Goal: Information Seeking & Learning: Find specific fact

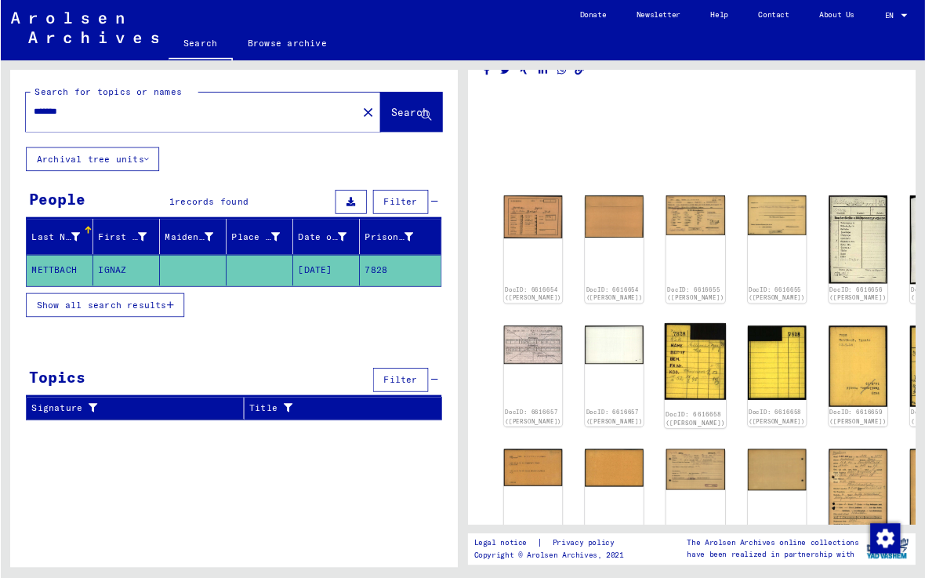
scroll to position [31, 0]
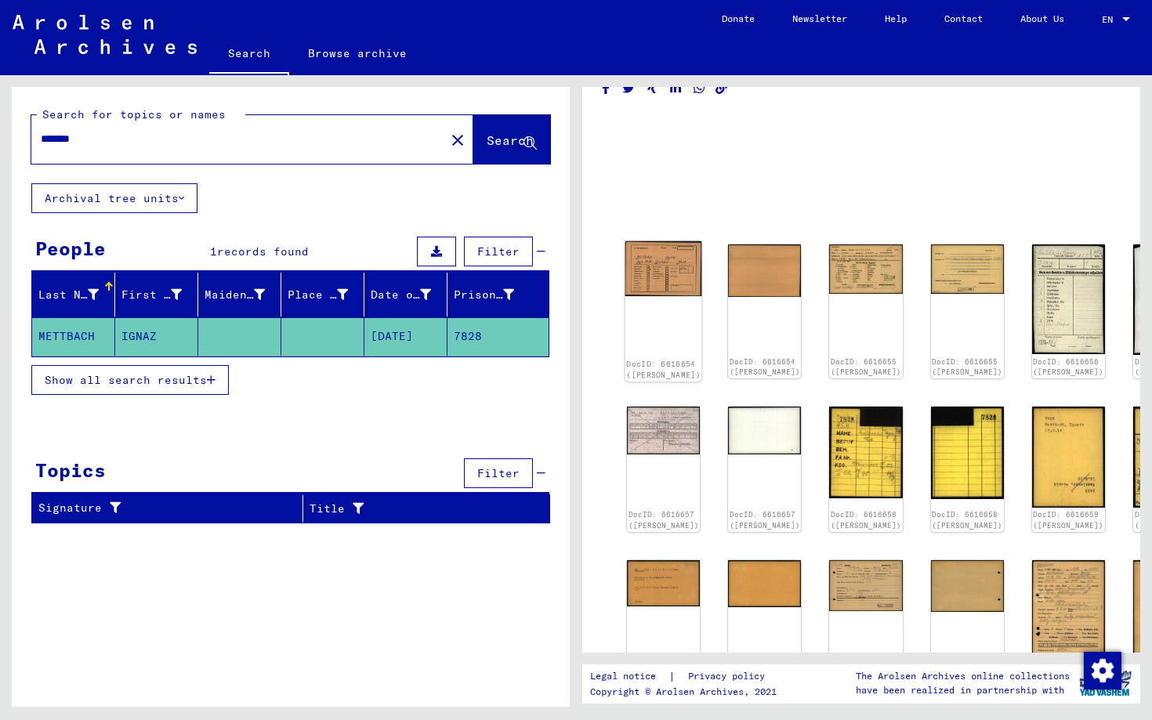
click at [654, 272] on img at bounding box center [664, 269] width 77 height 56
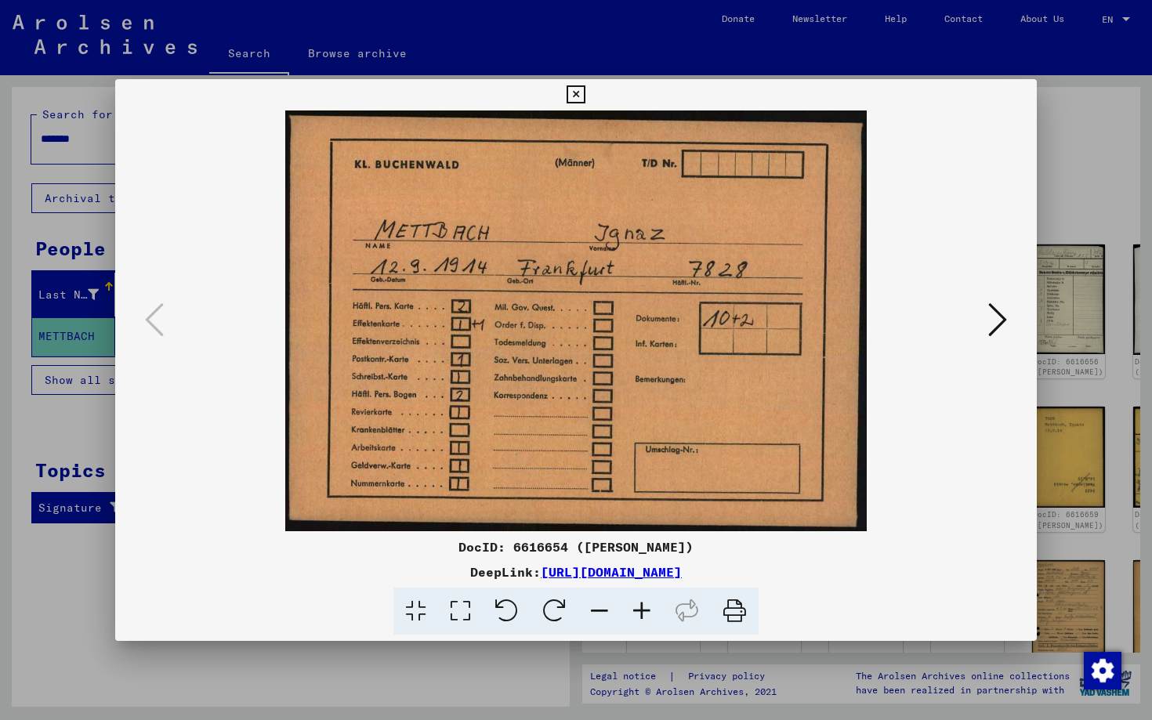
click at [924, 318] on icon at bounding box center [997, 320] width 19 height 38
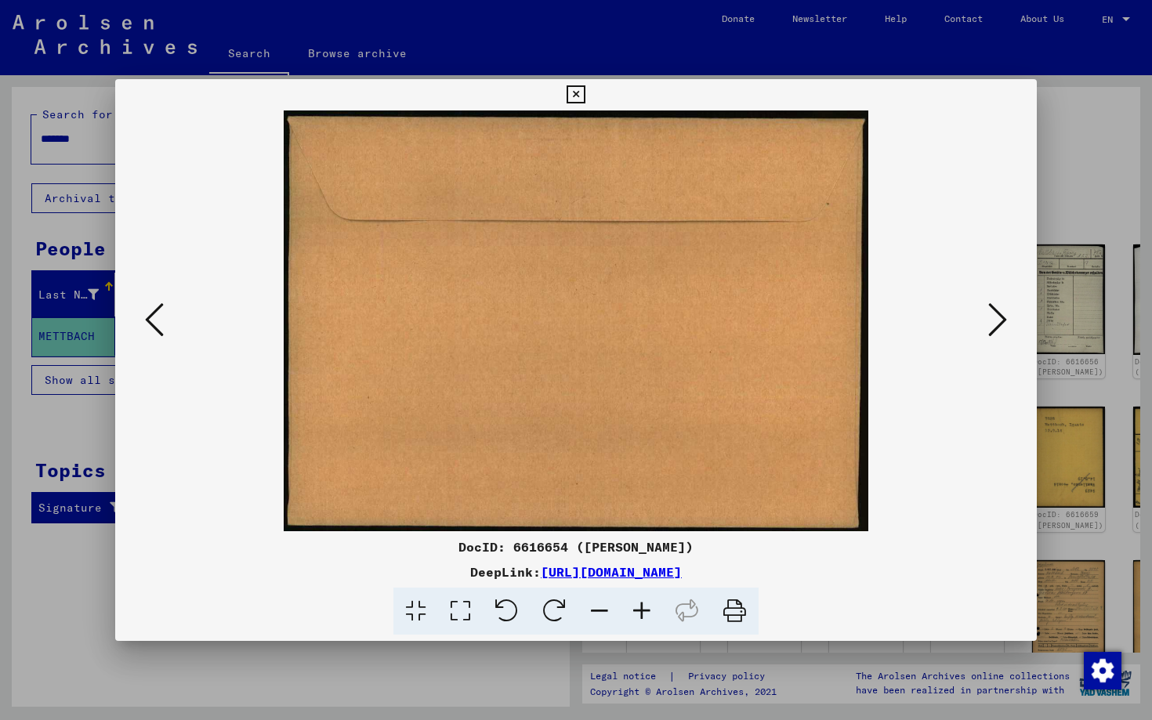
click at [924, 318] on icon at bounding box center [997, 320] width 19 height 38
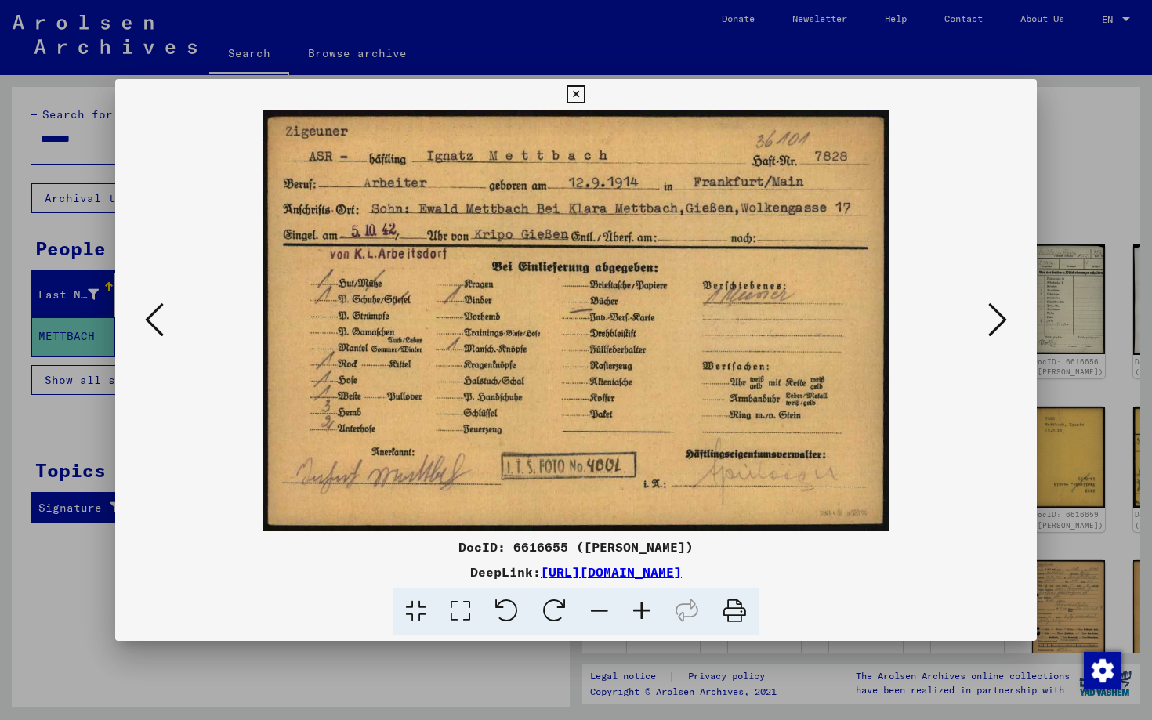
click at [924, 310] on icon at bounding box center [997, 320] width 19 height 38
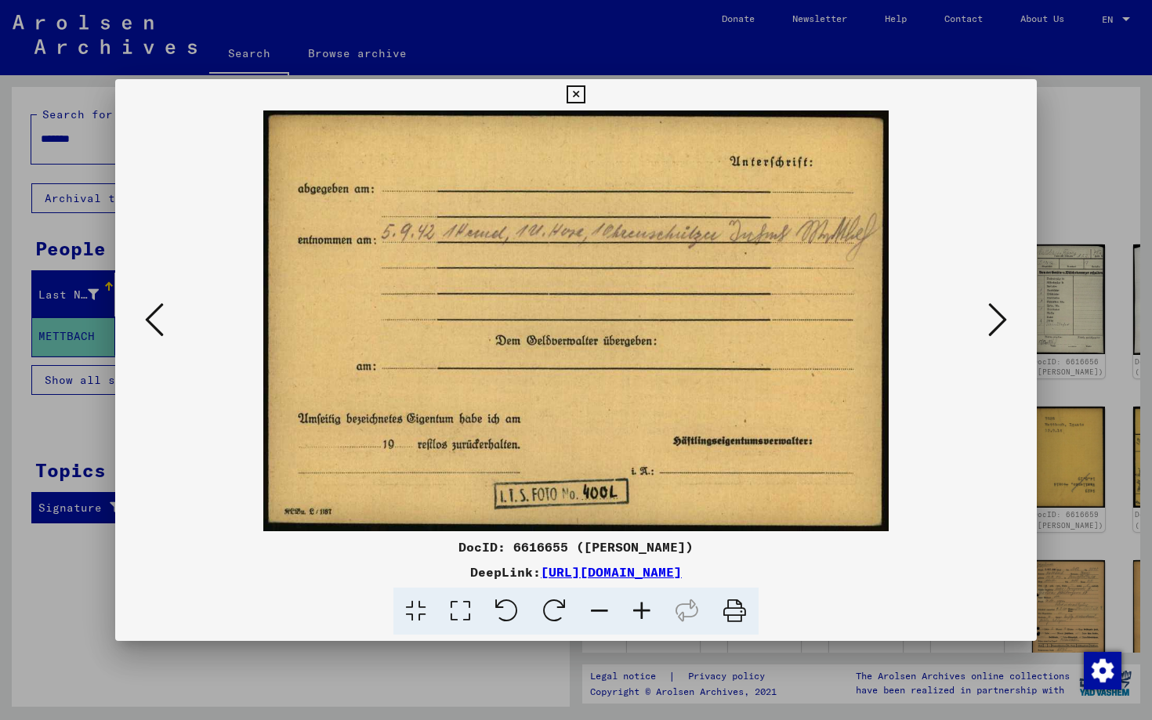
click at [924, 317] on icon at bounding box center [997, 320] width 19 height 38
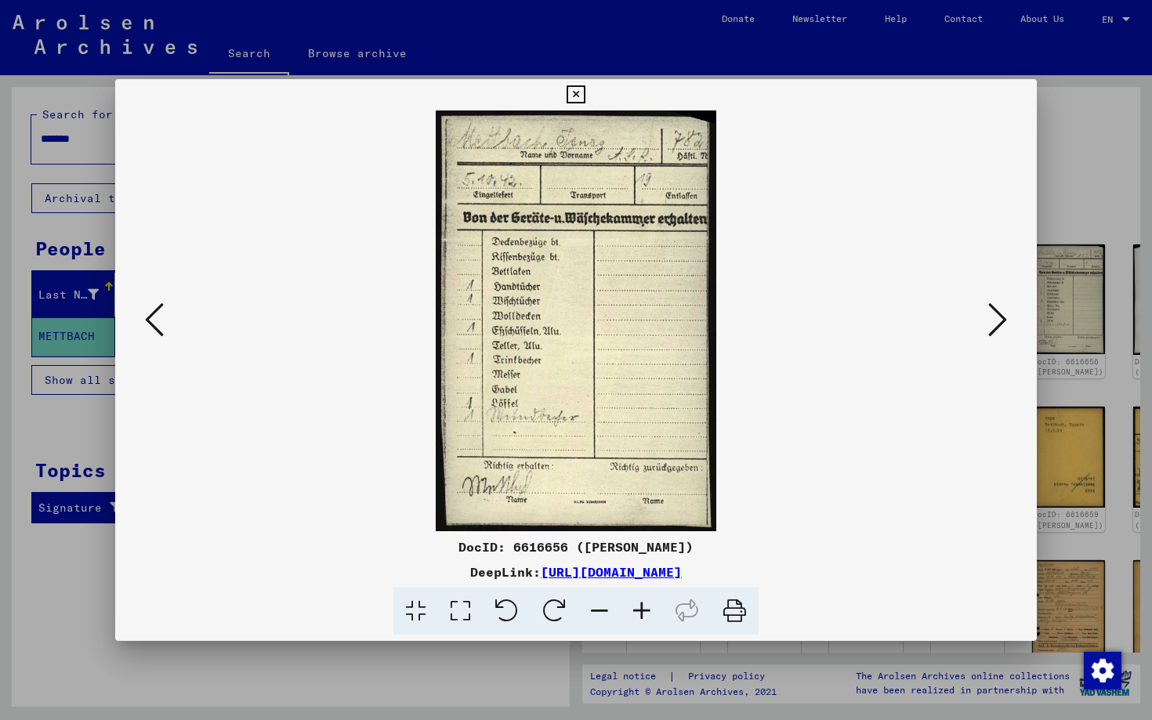
click at [924, 317] on icon at bounding box center [997, 320] width 19 height 38
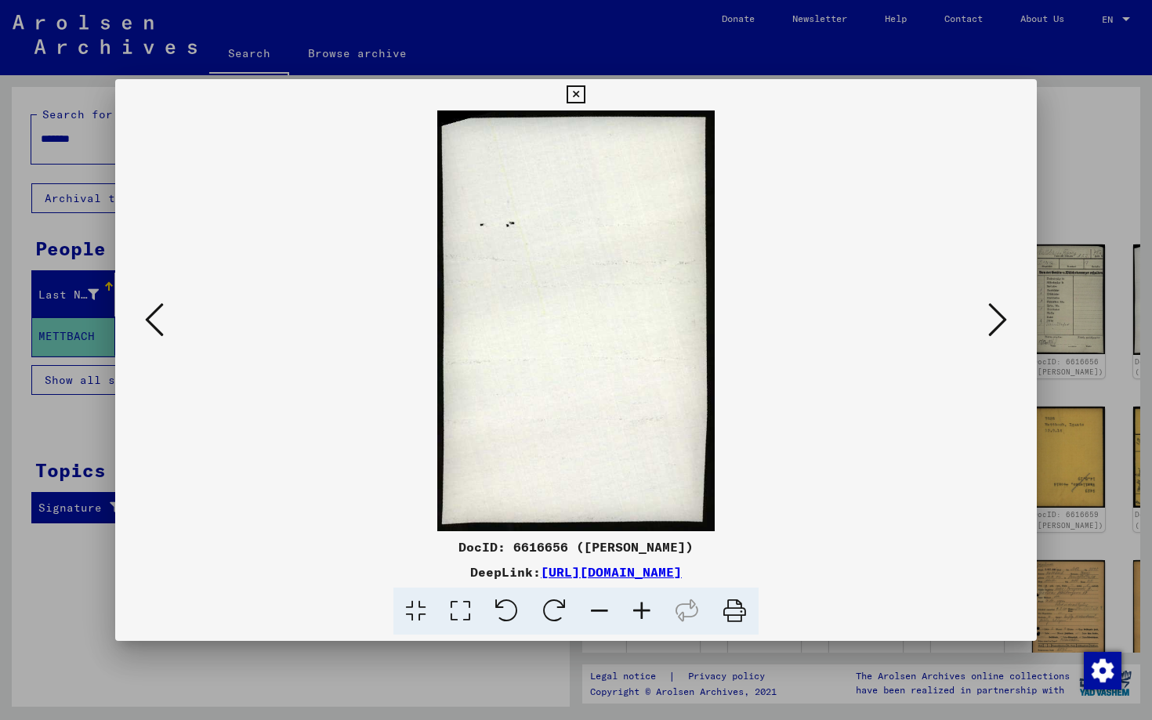
click at [924, 317] on icon at bounding box center [997, 320] width 19 height 38
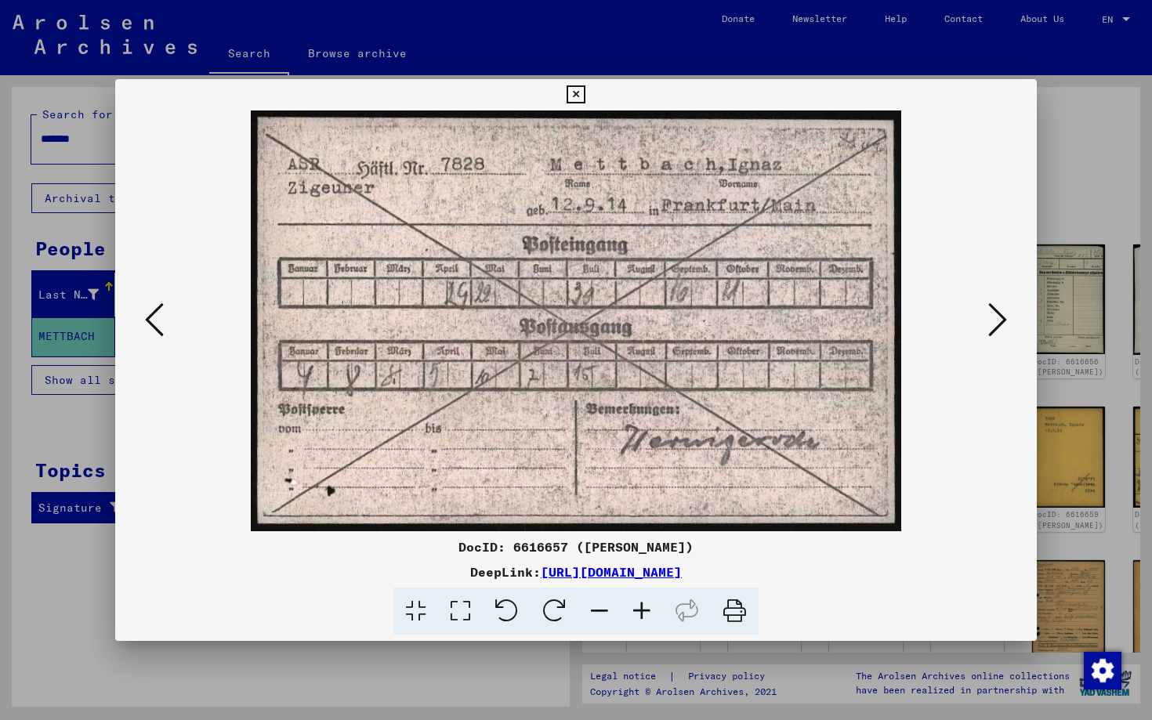
click at [924, 315] on icon at bounding box center [997, 320] width 19 height 38
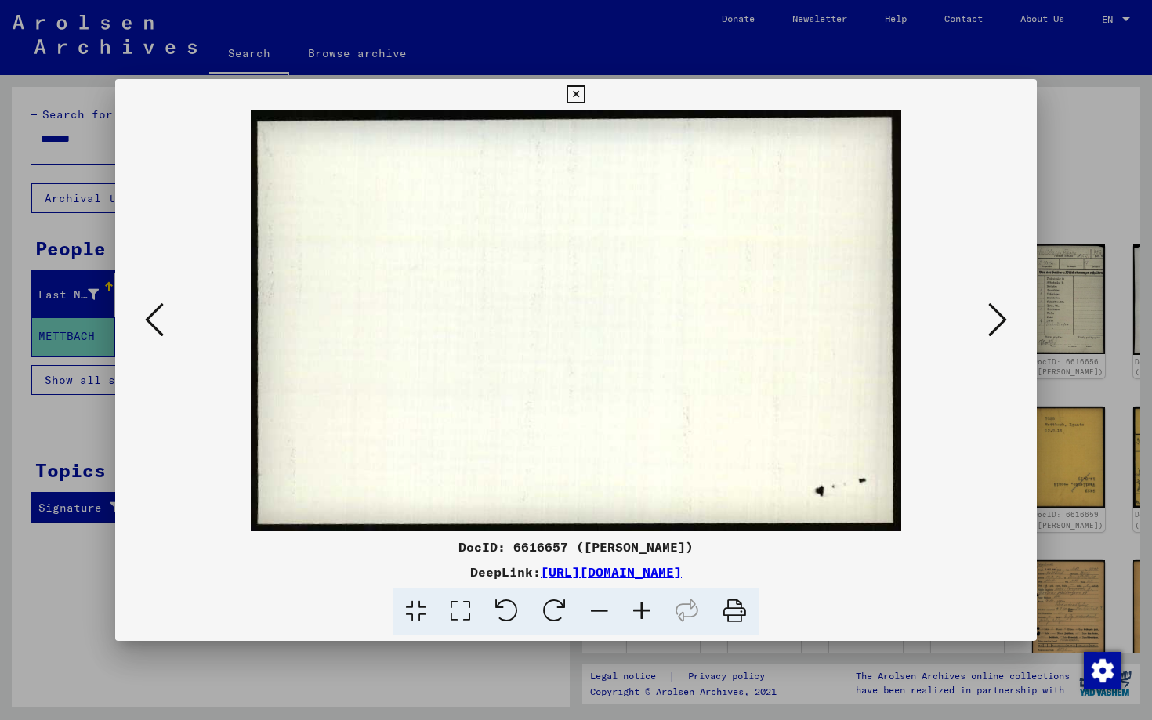
click at [924, 315] on icon at bounding box center [997, 320] width 19 height 38
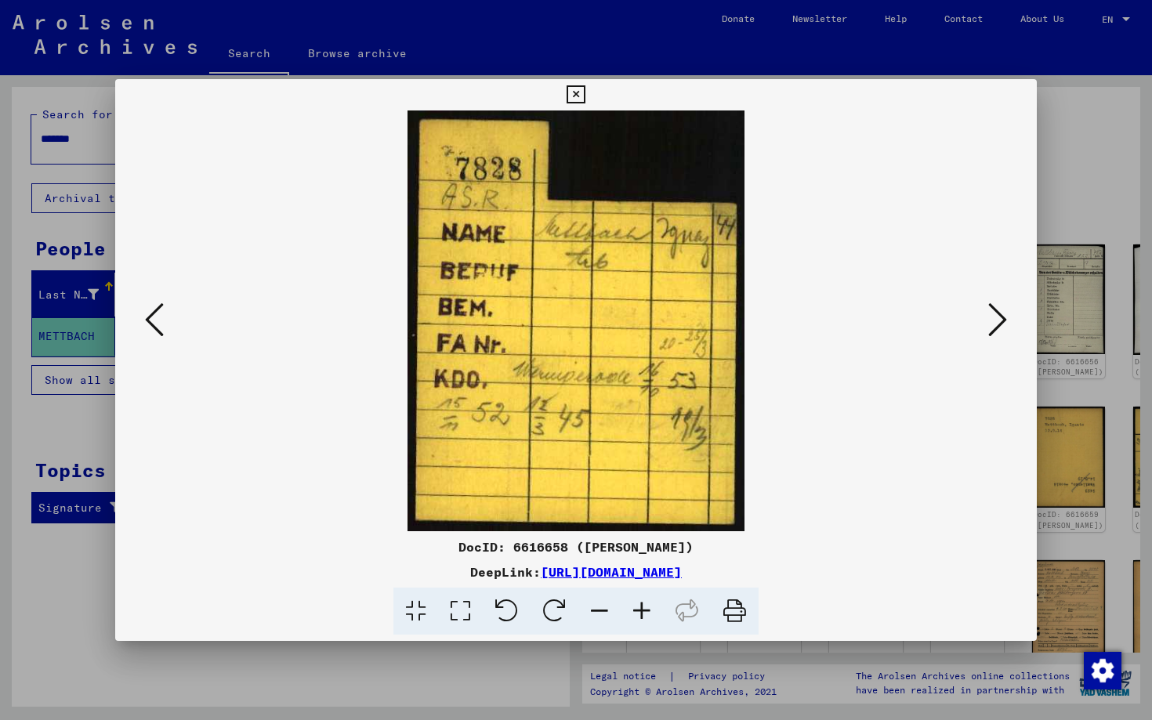
click at [924, 315] on icon at bounding box center [997, 320] width 19 height 38
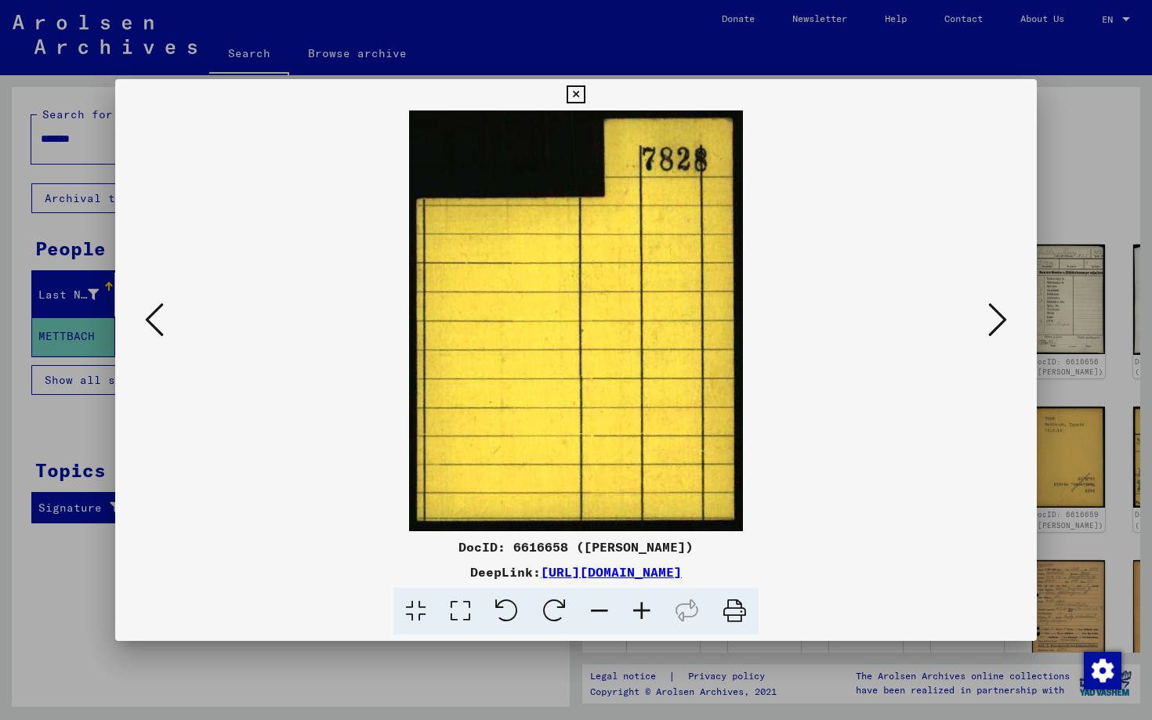
click at [924, 315] on icon at bounding box center [997, 320] width 19 height 38
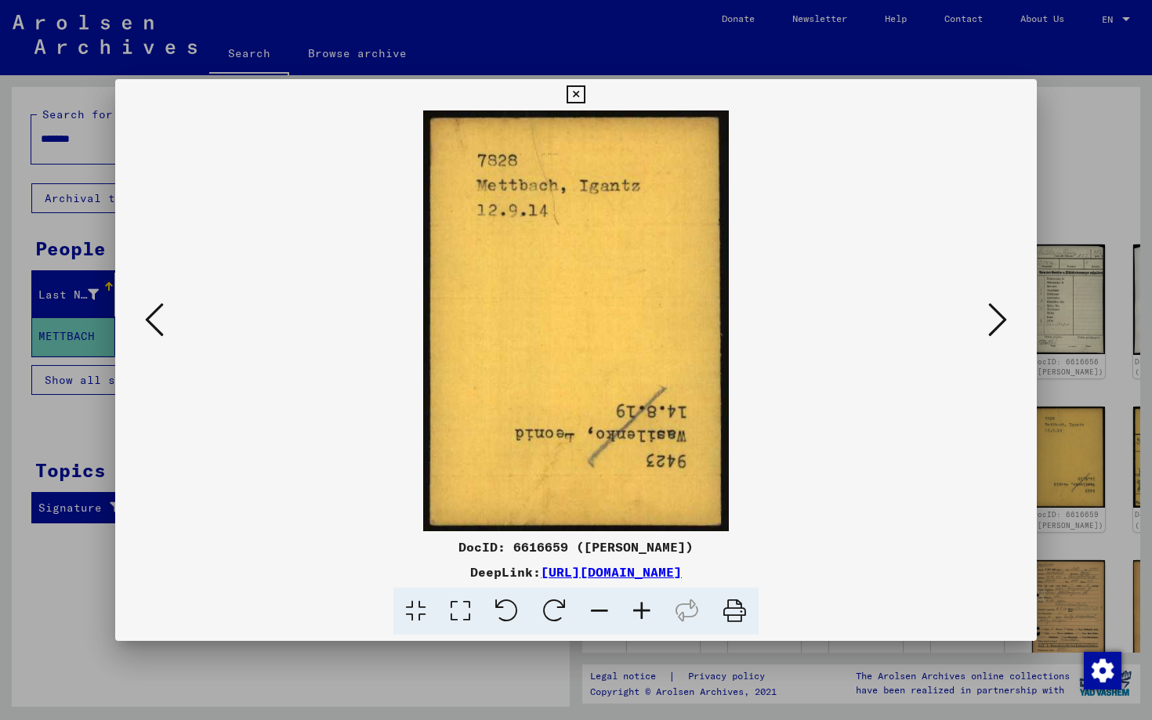
click at [924, 315] on icon at bounding box center [997, 320] width 19 height 38
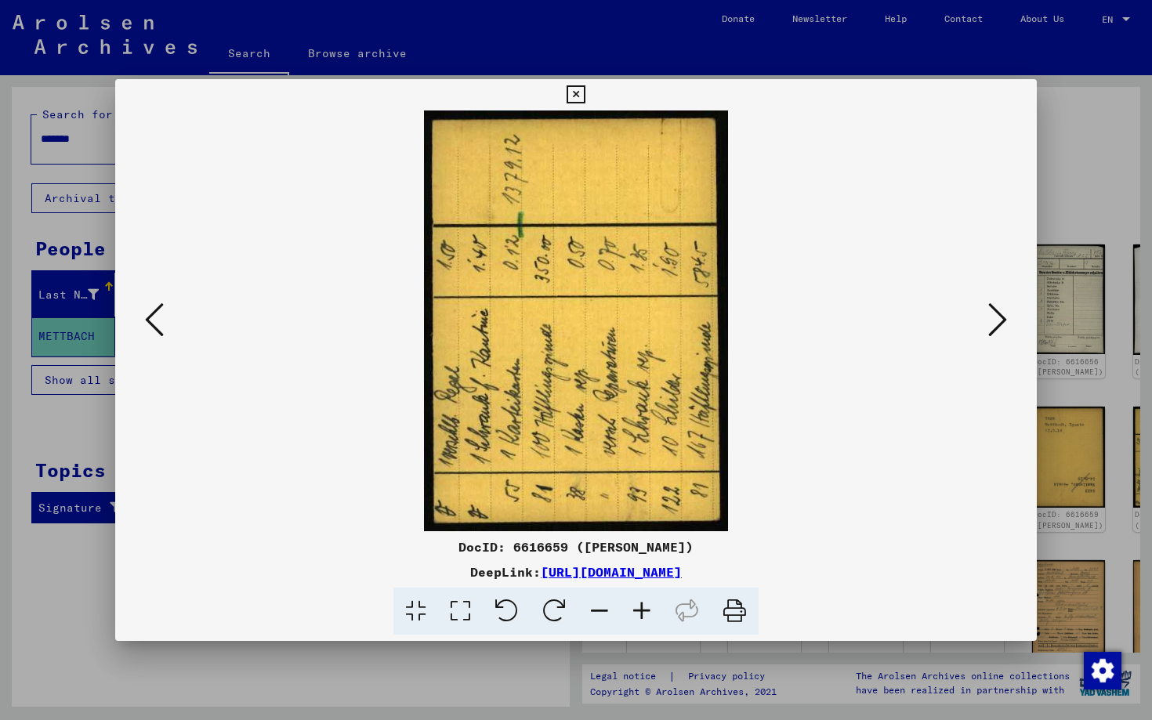
click at [924, 315] on icon at bounding box center [997, 320] width 19 height 38
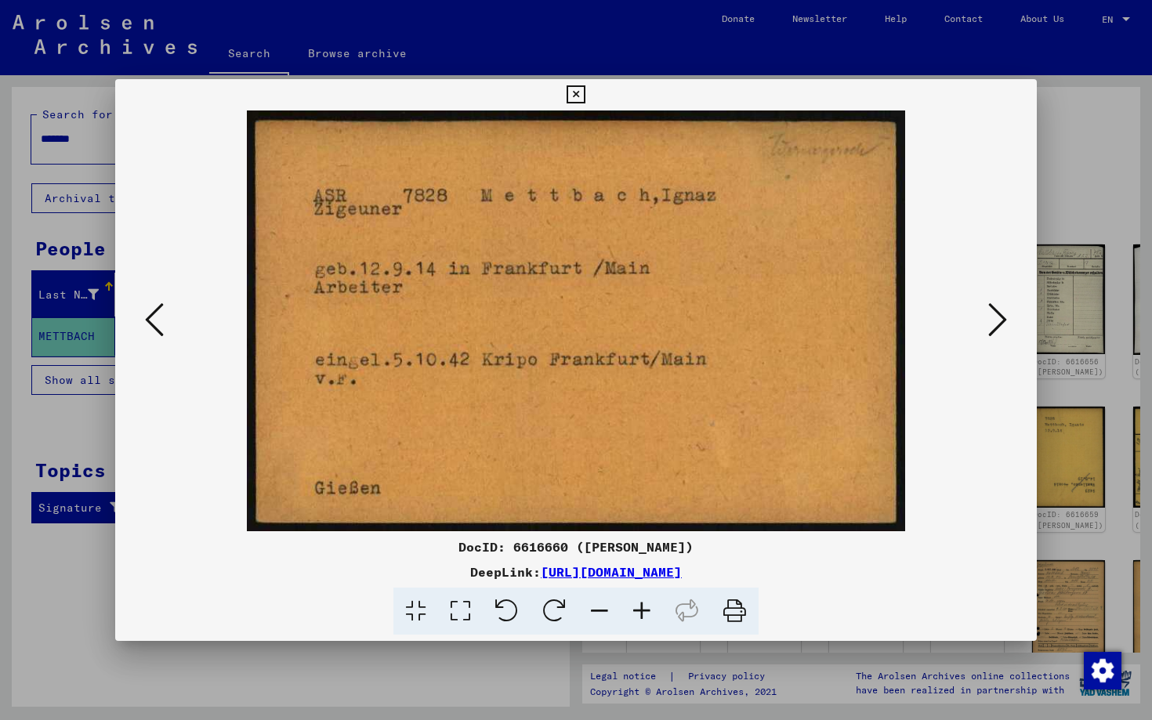
click at [924, 314] on icon at bounding box center [997, 320] width 19 height 38
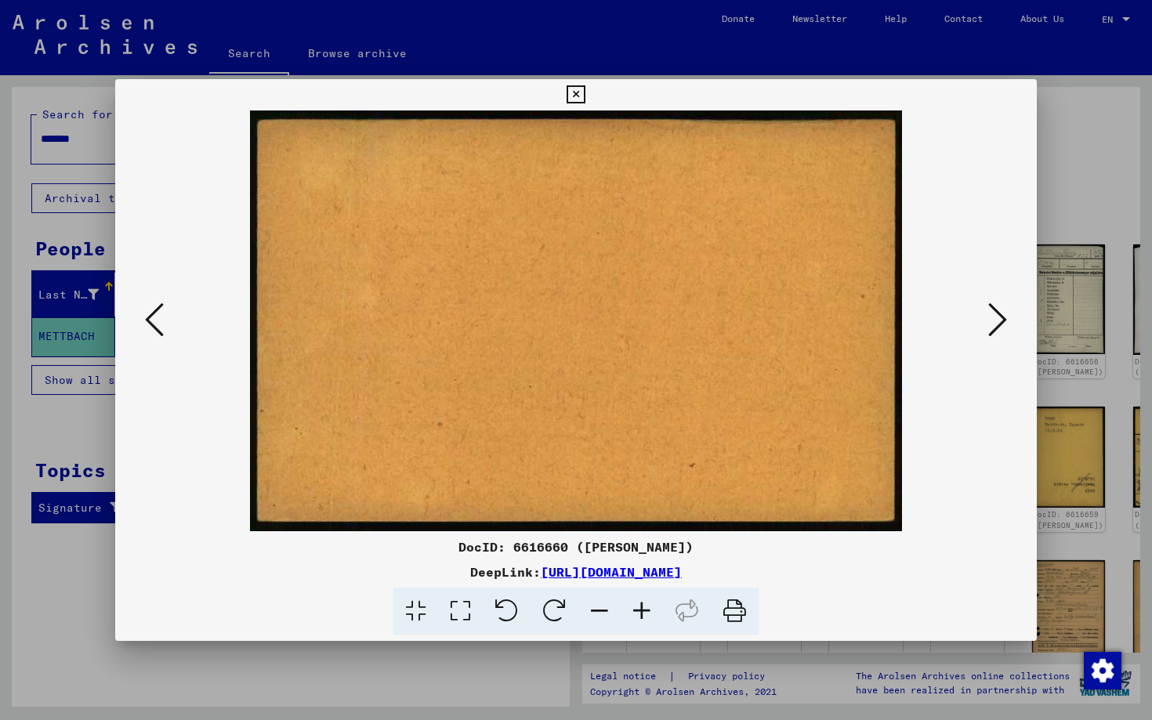
click at [924, 314] on icon at bounding box center [997, 320] width 19 height 38
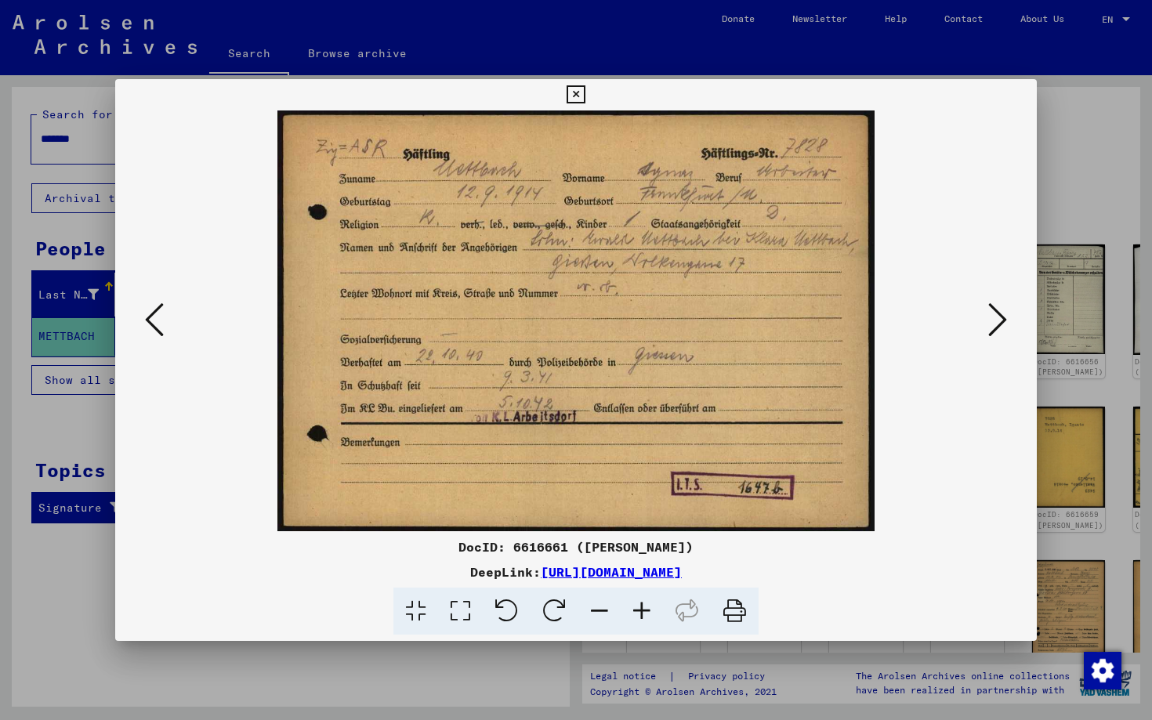
click at [924, 314] on icon at bounding box center [997, 320] width 19 height 38
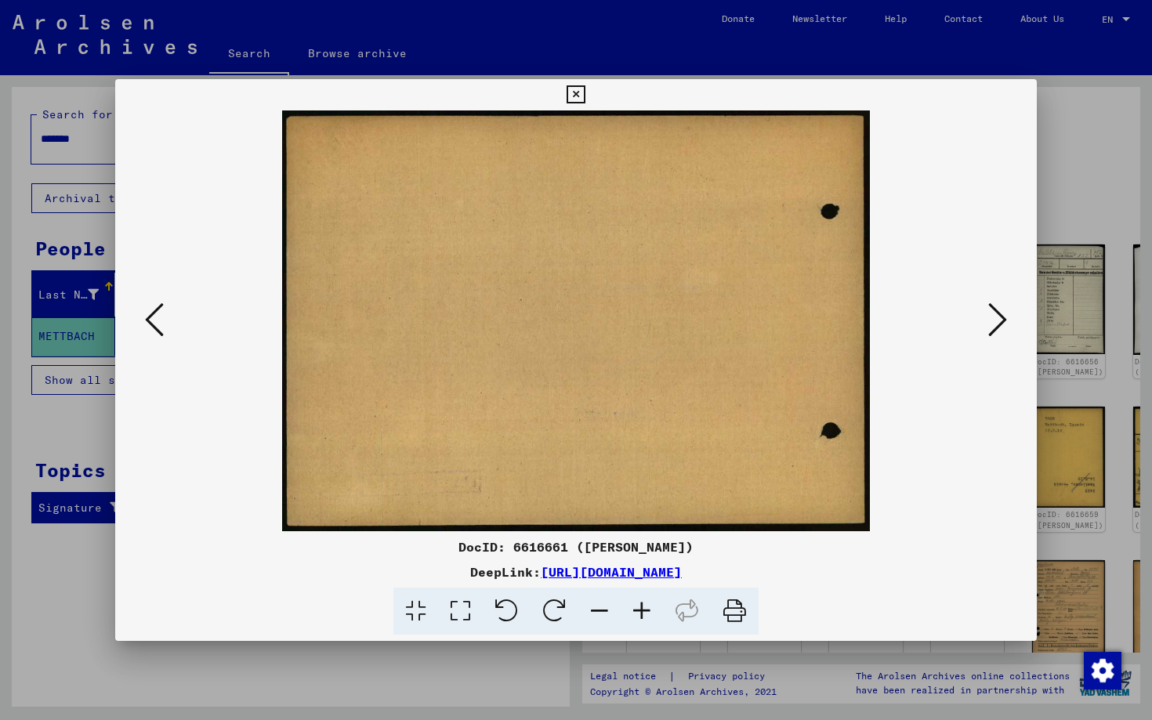
click at [924, 314] on icon at bounding box center [997, 320] width 19 height 38
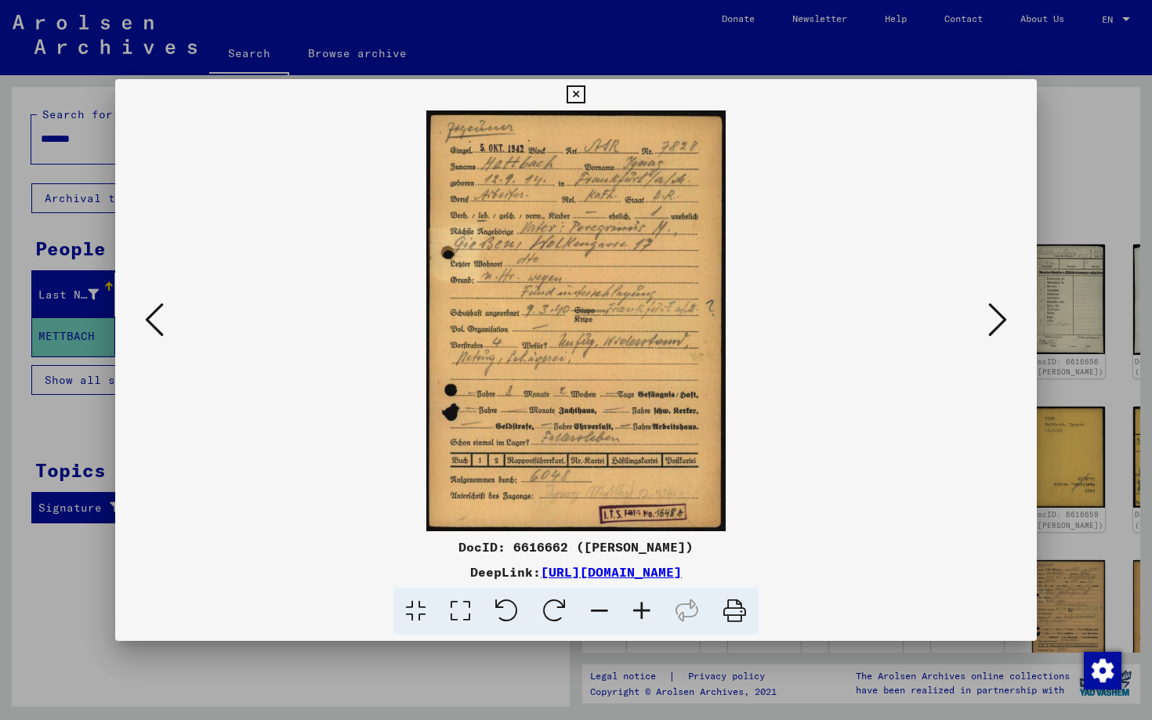
click at [924, 314] on icon at bounding box center [997, 320] width 19 height 38
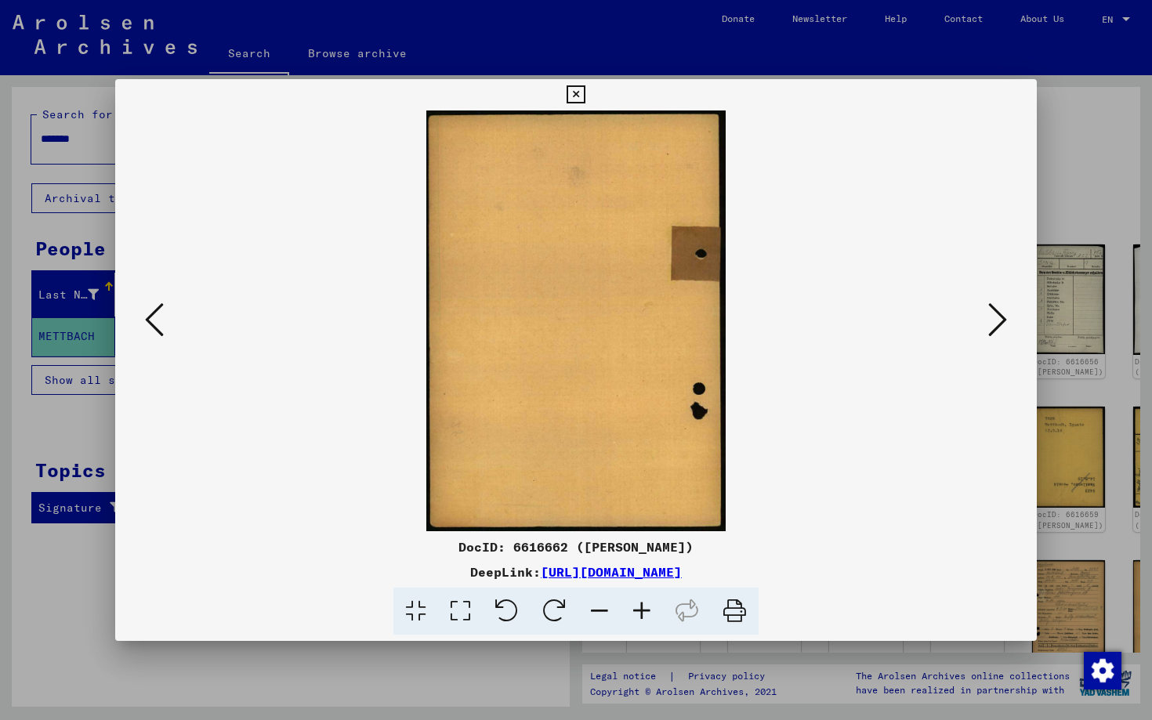
click at [924, 314] on icon at bounding box center [997, 320] width 19 height 38
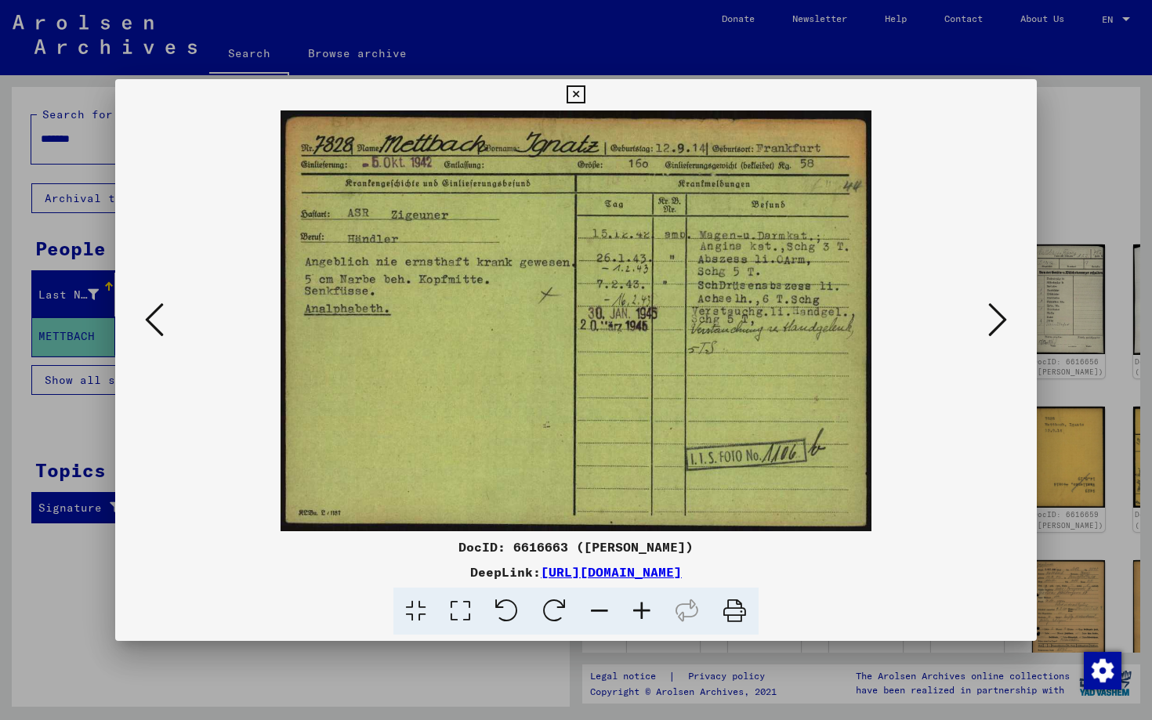
drag, startPoint x: 407, startPoint y: 216, endPoint x: 446, endPoint y: 218, distance: 39.3
click at [924, 321] on button at bounding box center [998, 321] width 28 height 45
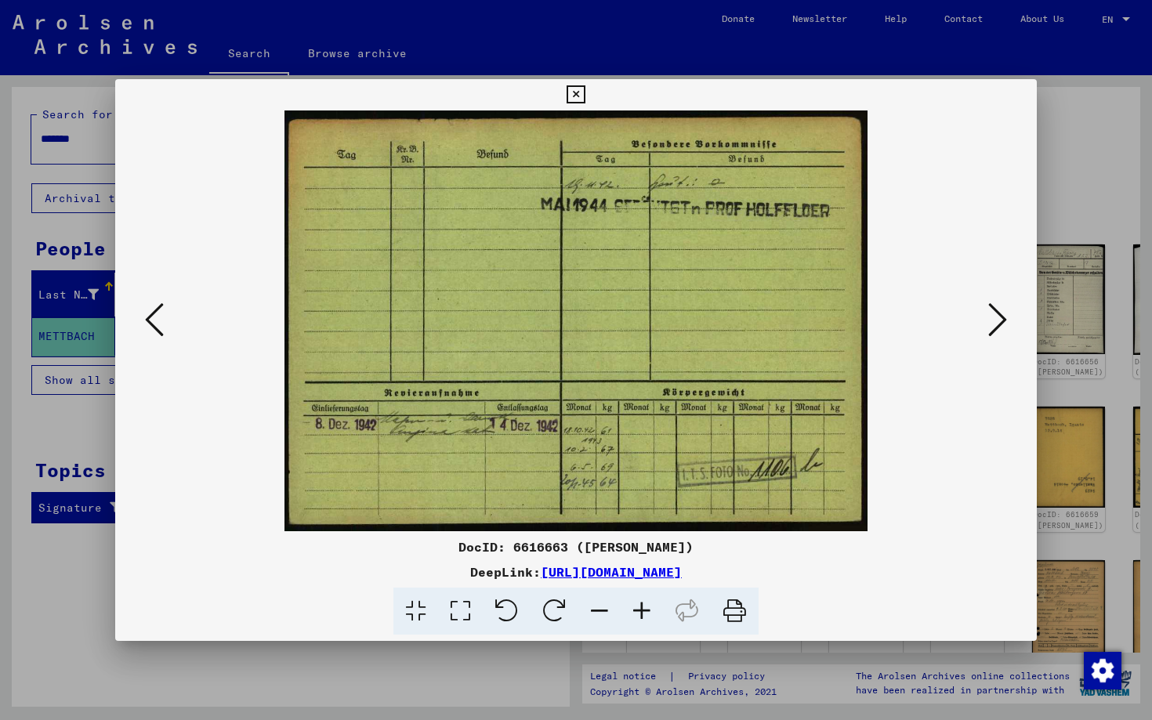
click at [924, 321] on icon at bounding box center [997, 320] width 19 height 38
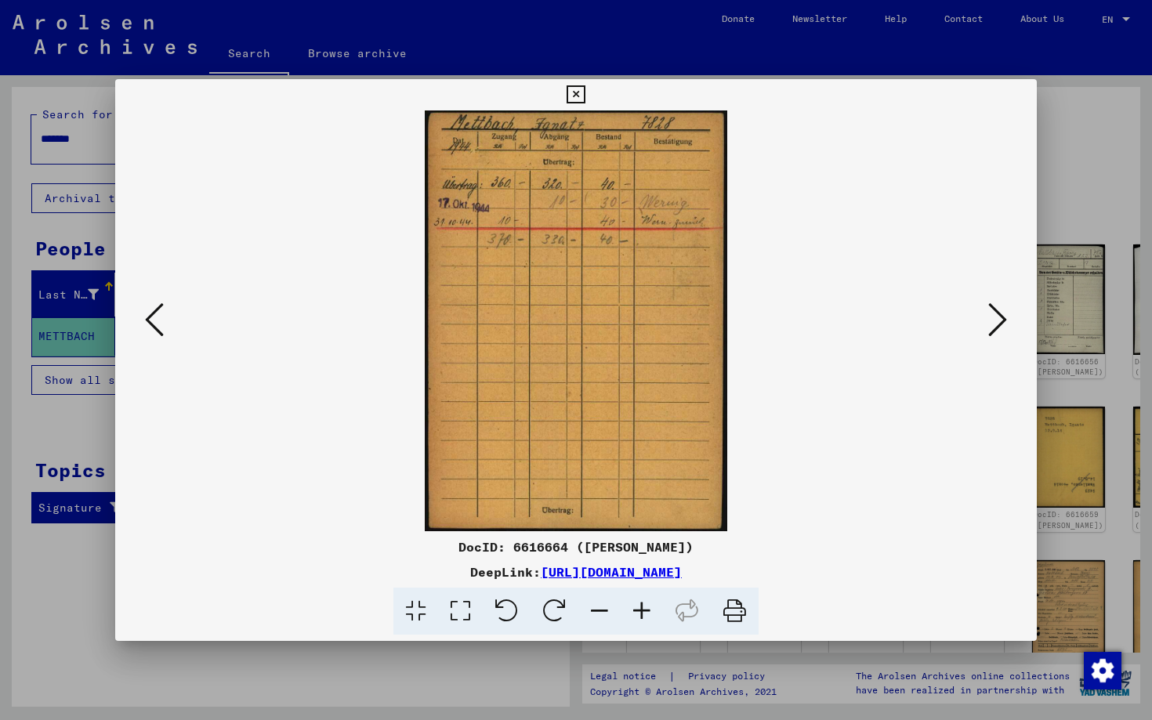
click at [924, 321] on icon at bounding box center [997, 320] width 19 height 38
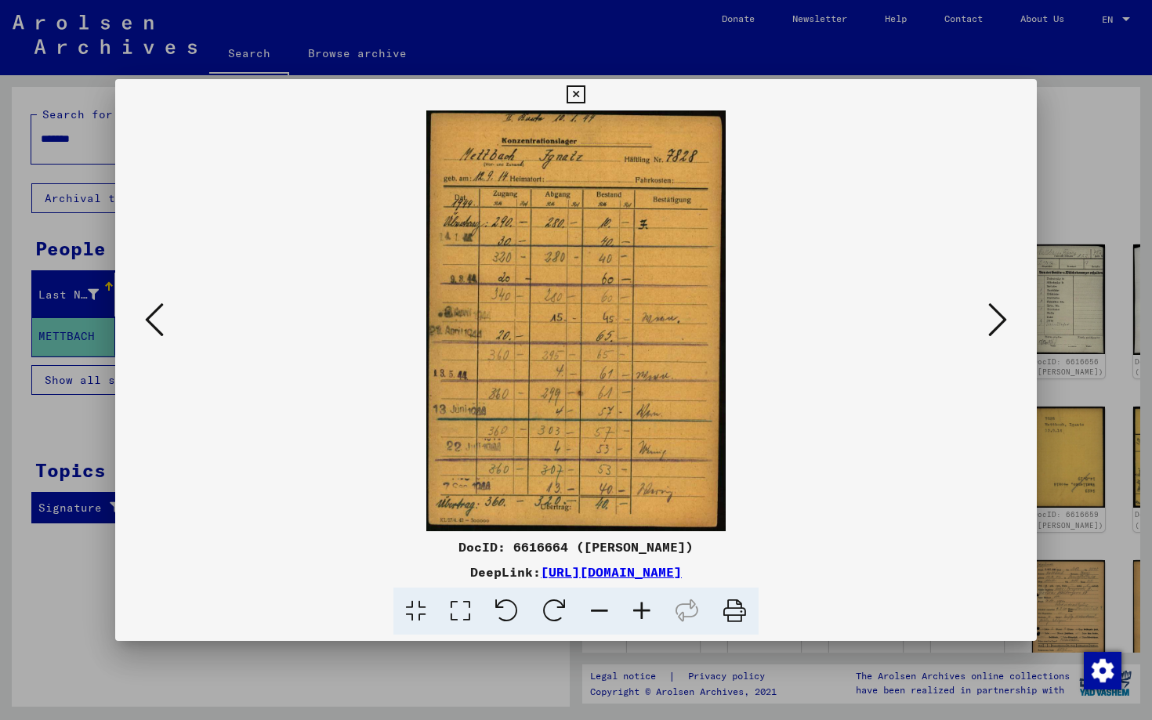
click at [924, 321] on icon at bounding box center [997, 320] width 19 height 38
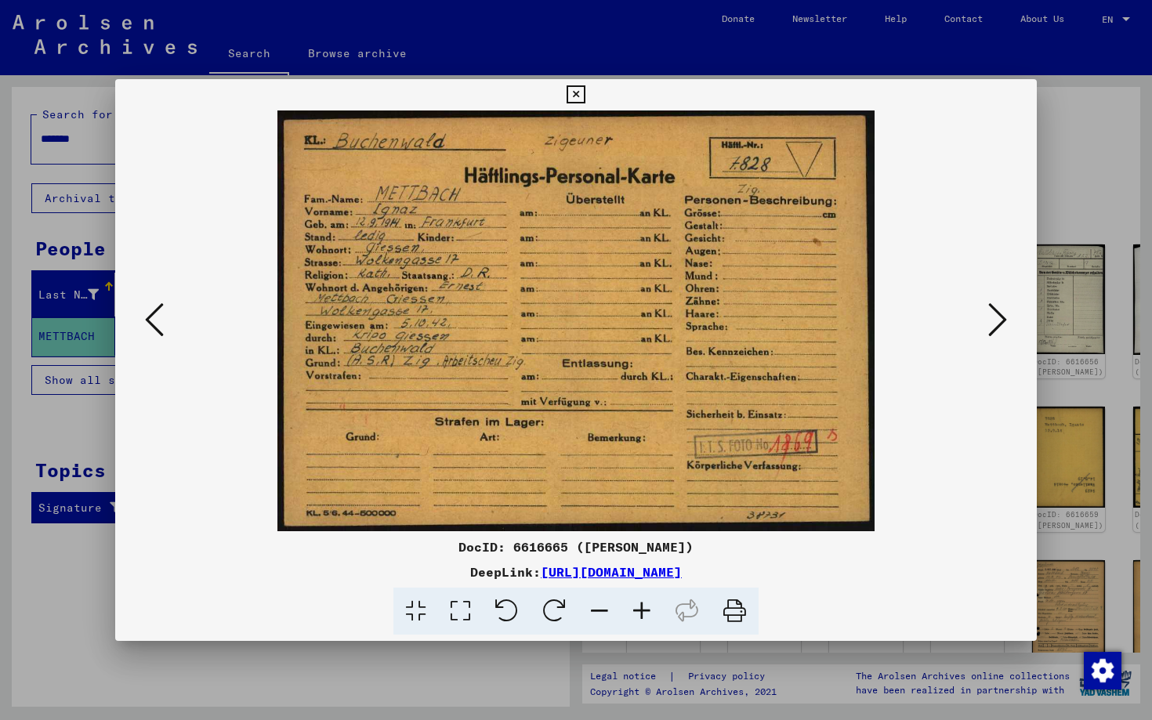
click at [924, 310] on icon at bounding box center [997, 320] width 19 height 38
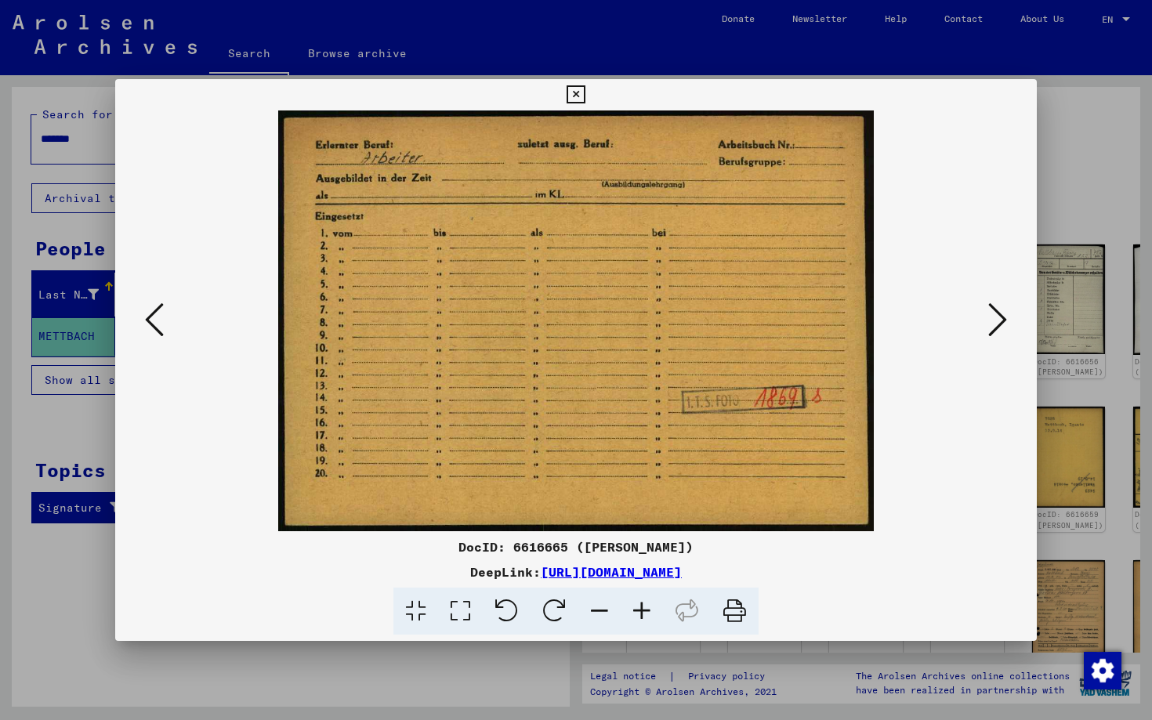
click at [924, 311] on icon at bounding box center [997, 320] width 19 height 38
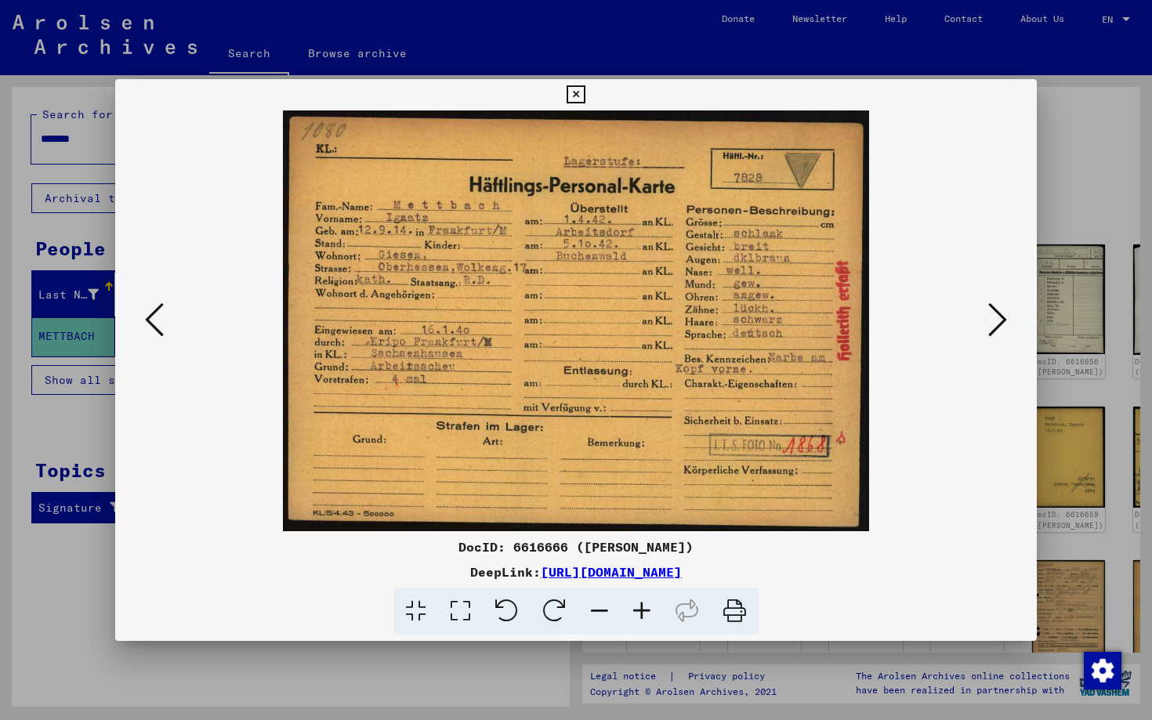
click at [924, 329] on button at bounding box center [998, 321] width 28 height 45
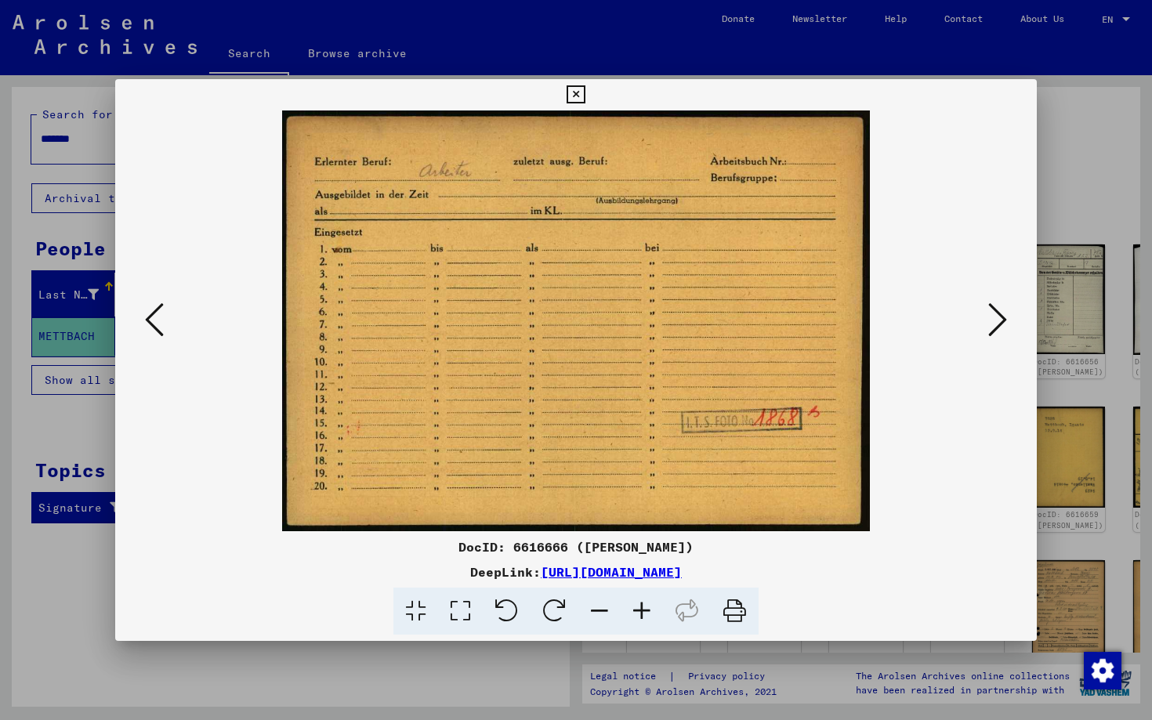
click at [924, 321] on icon at bounding box center [997, 320] width 19 height 38
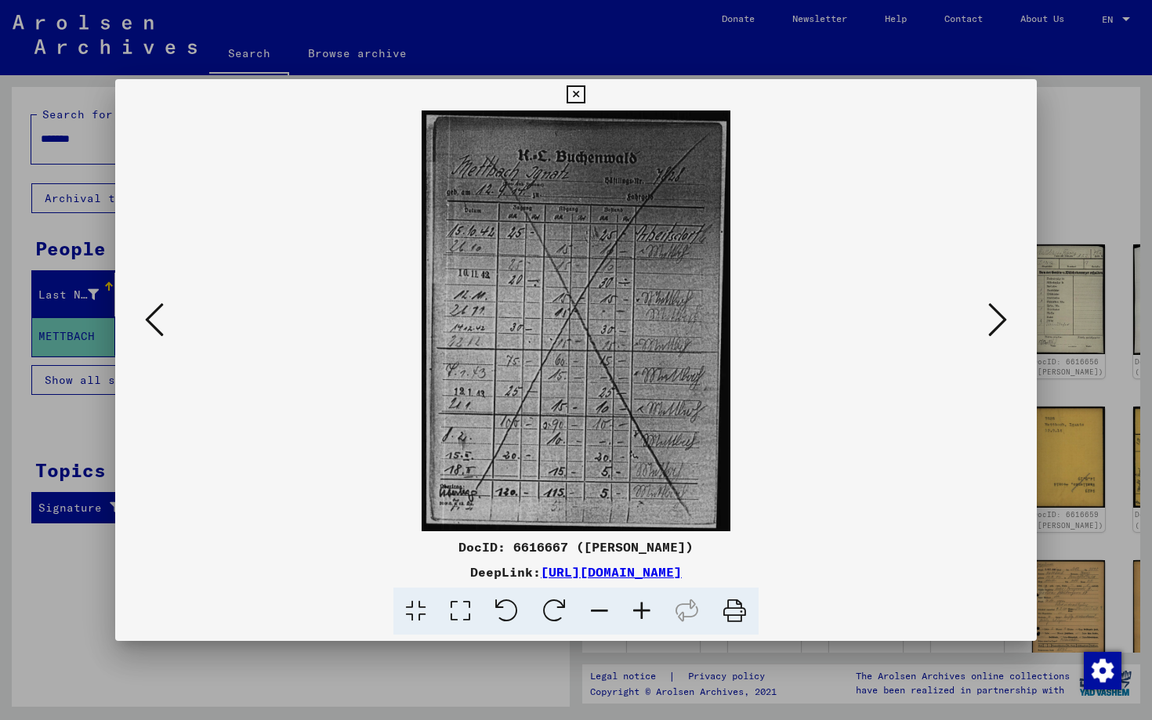
click at [924, 321] on icon at bounding box center [997, 320] width 19 height 38
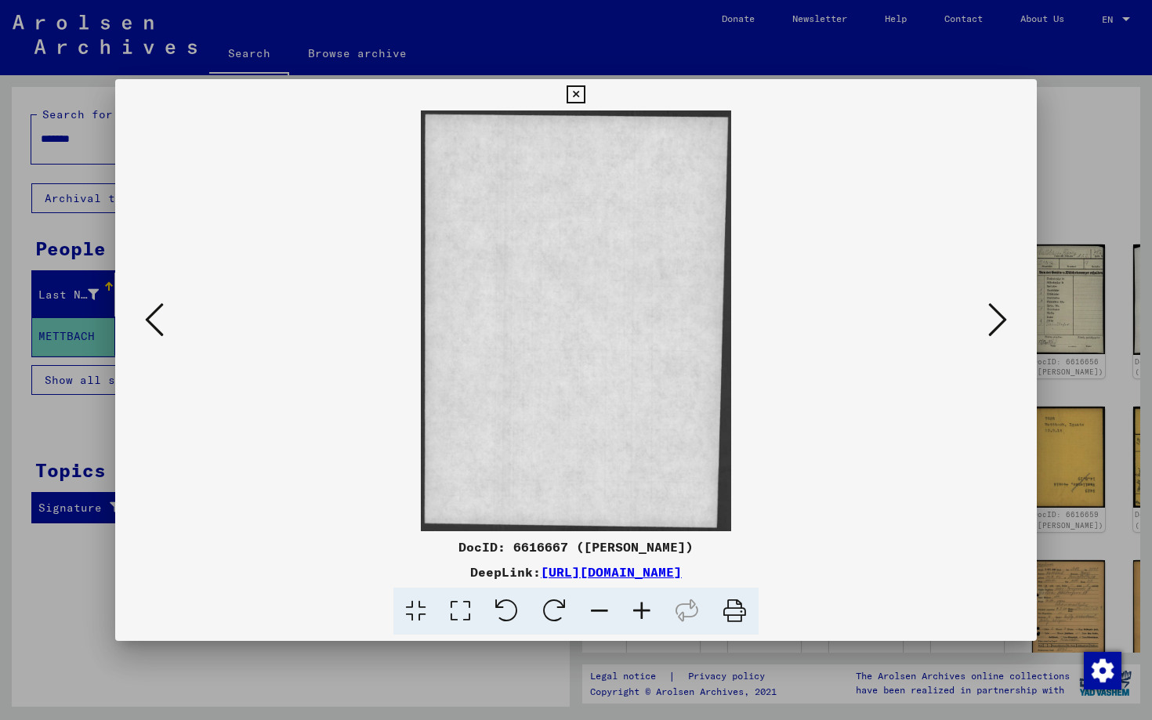
click at [924, 321] on icon at bounding box center [997, 320] width 19 height 38
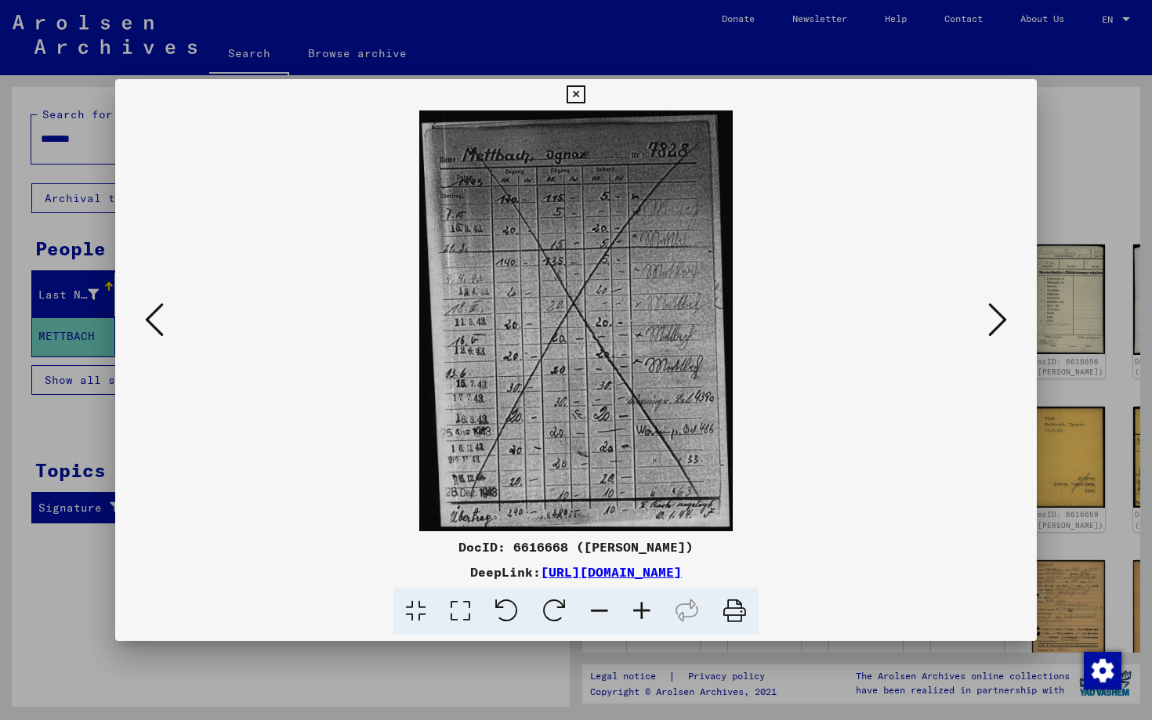
click at [924, 321] on icon at bounding box center [997, 320] width 19 height 38
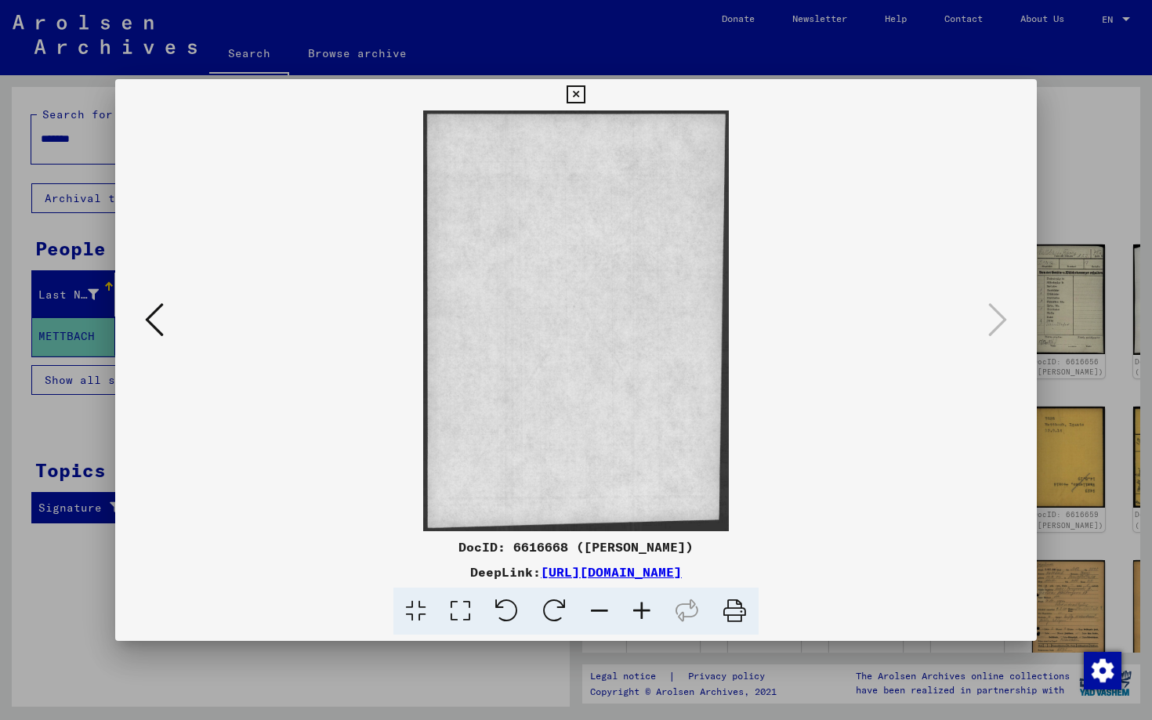
click at [585, 89] on icon at bounding box center [576, 94] width 18 height 19
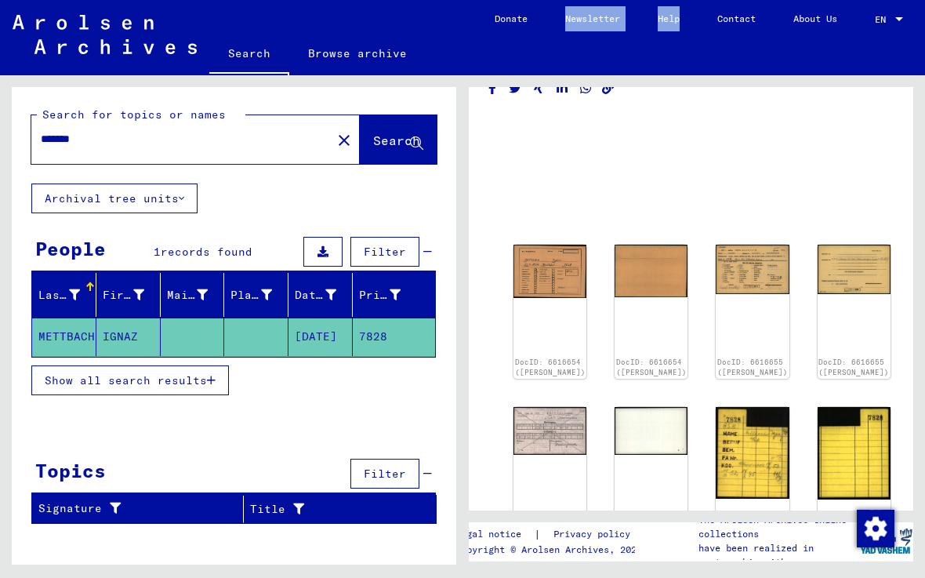
drag, startPoint x: 590, startPoint y: 51, endPoint x: 512, endPoint y: 51, distance: 78.4
click at [512, 51] on mat-toolbar "Search Browse archive Detailed questions/information about the documents? Send …" at bounding box center [462, 37] width 925 height 75
click at [636, 66] on mat-toolbar "Search Browse archive Detailed questions/information about the documents? Send …" at bounding box center [462, 37] width 925 height 75
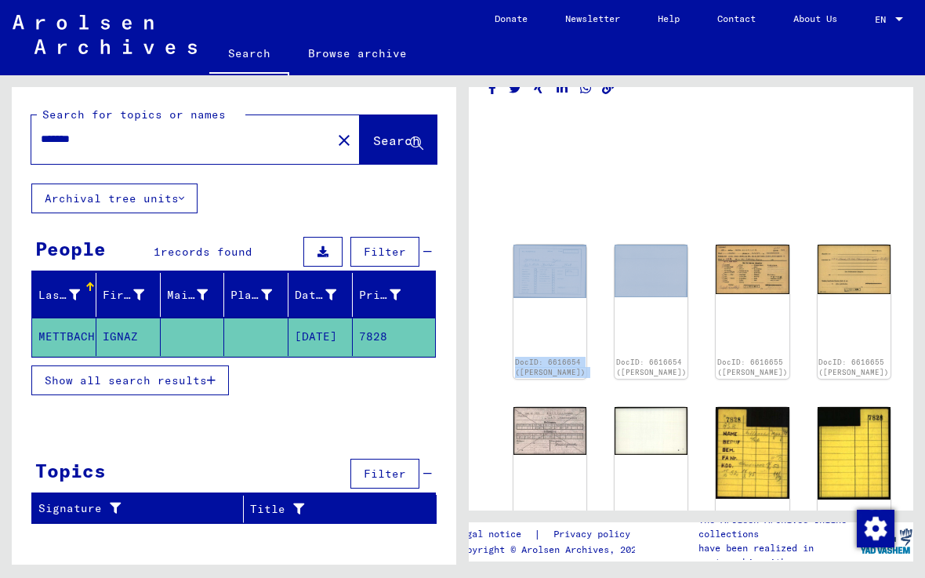
drag, startPoint x: 530, startPoint y: 279, endPoint x: 575, endPoint y: 300, distance: 49.4
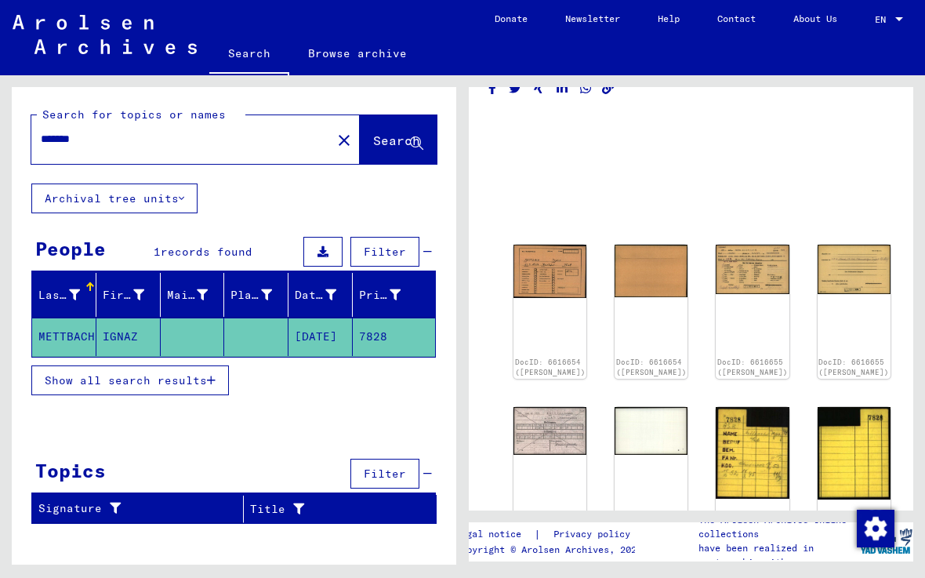
click at [537, 200] on mat-grid-list at bounding box center [690, 203] width 405 height 71
drag, startPoint x: 535, startPoint y: 265, endPoint x: 930, endPoint y: 404, distance: 418.7
drag, startPoint x: 675, startPoint y: 257, endPoint x: 934, endPoint y: 342, distance: 272.2
drag, startPoint x: 751, startPoint y: 261, endPoint x: 945, endPoint y: 308, distance: 199.2
drag, startPoint x: 819, startPoint y: 281, endPoint x: 935, endPoint y: 343, distance: 131.5
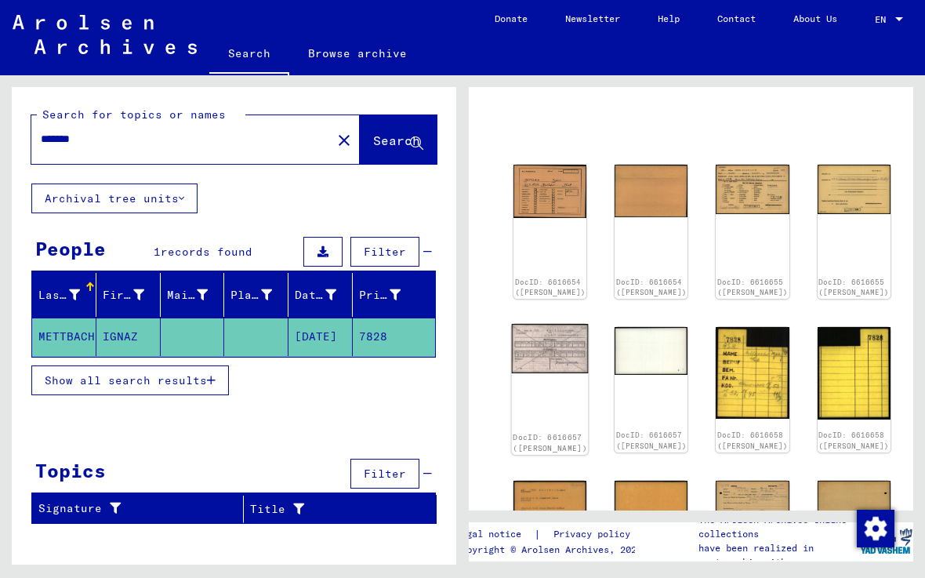
scroll to position [111, 0]
drag, startPoint x: 529, startPoint y: 317, endPoint x: 937, endPoint y: 518, distance: 454.3
drag, startPoint x: 675, startPoint y: 332, endPoint x: 825, endPoint y: 348, distance: 151.4
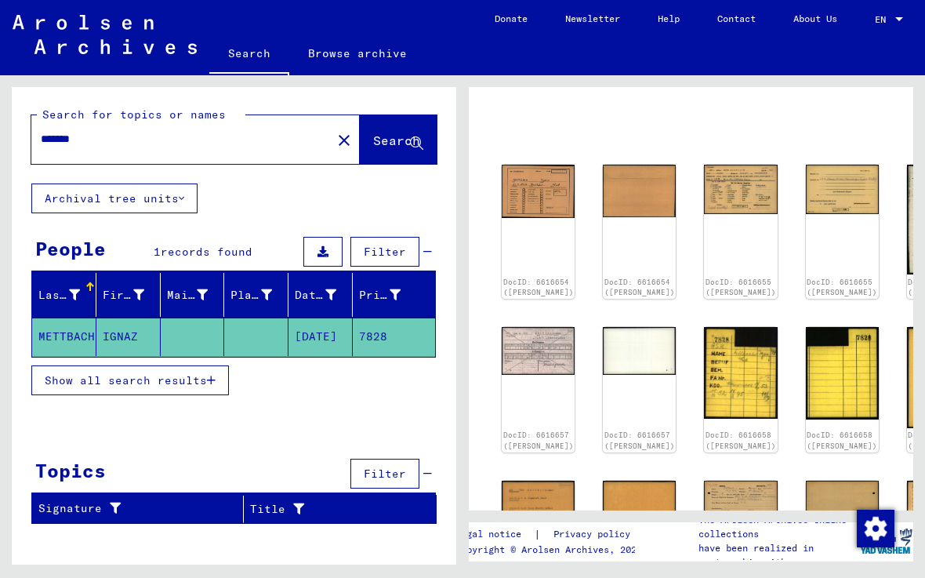
scroll to position [111, 11]
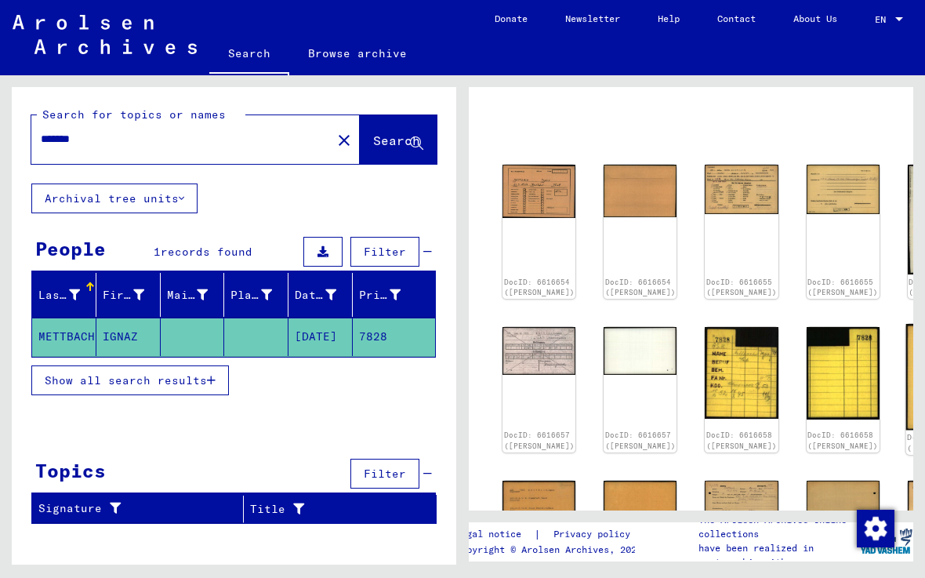
drag, startPoint x: 796, startPoint y: 321, endPoint x: 941, endPoint y: 450, distance: 193.8
drag, startPoint x: 879, startPoint y: 336, endPoint x: 941, endPoint y: 390, distance: 81.7
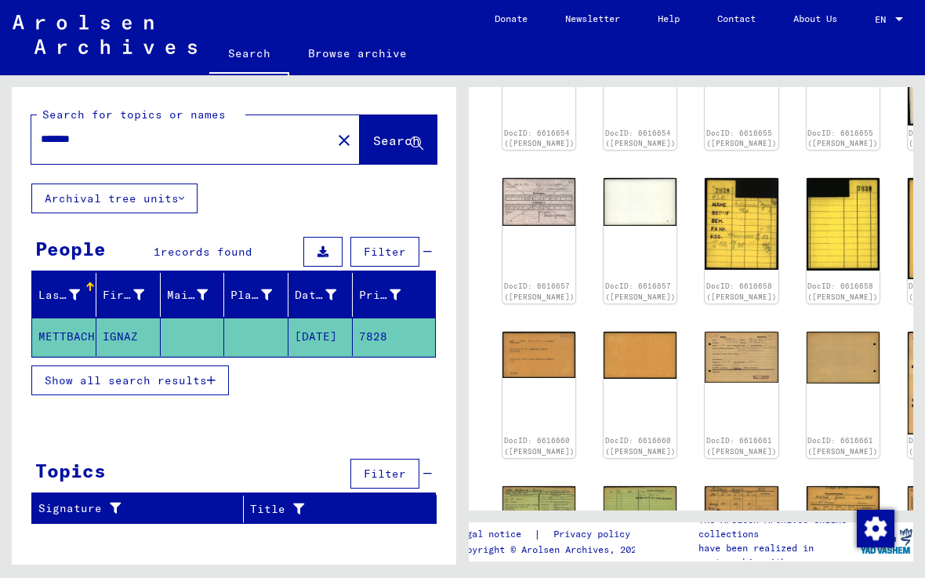
scroll to position [260, 7]
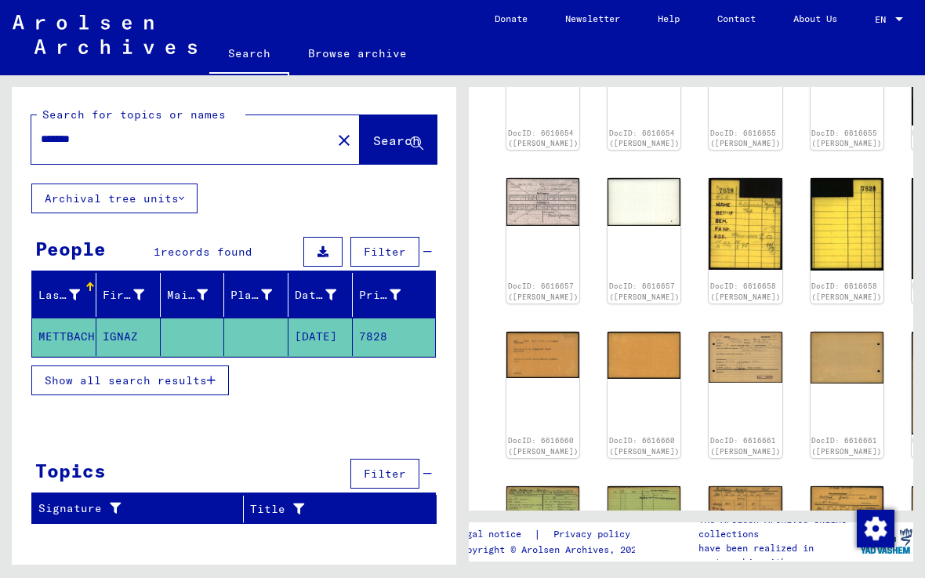
drag, startPoint x: 523, startPoint y: 293, endPoint x: 933, endPoint y: 466, distance: 445.0
drag, startPoint x: 523, startPoint y: 426, endPoint x: 811, endPoint y: 426, distance: 288.5
drag, startPoint x: 596, startPoint y: 421, endPoint x: 929, endPoint y: 411, distance: 333.3
drag, startPoint x: 669, startPoint y: 437, endPoint x: 824, endPoint y: 433, distance: 155.3
click at [827, 433] on div "DocID: 6616654 ([PERSON_NAME]) DocID: 6616654 ([PERSON_NAME]) DocID: 6616655 ([…" at bounding box center [684, 390] width 368 height 762
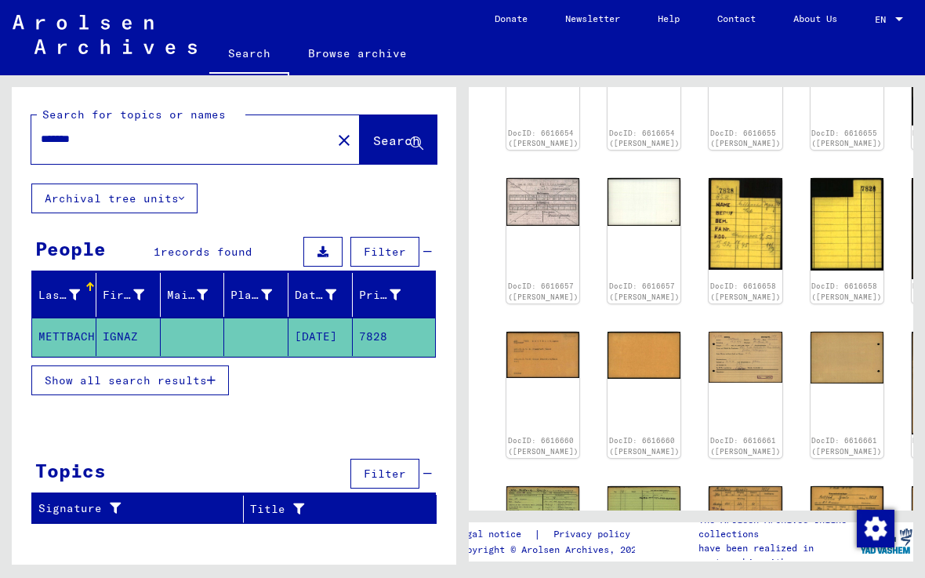
drag, startPoint x: 673, startPoint y: 436, endPoint x: 756, endPoint y: 399, distance: 91.6
click at [766, 395] on div "DocID: 6616654 ([PERSON_NAME]) DocID: 6616654 ([PERSON_NAME]) DocID: 6616655 ([…" at bounding box center [684, 390] width 368 height 762
click at [707, 483] on img at bounding box center [745, 536] width 77 height 107
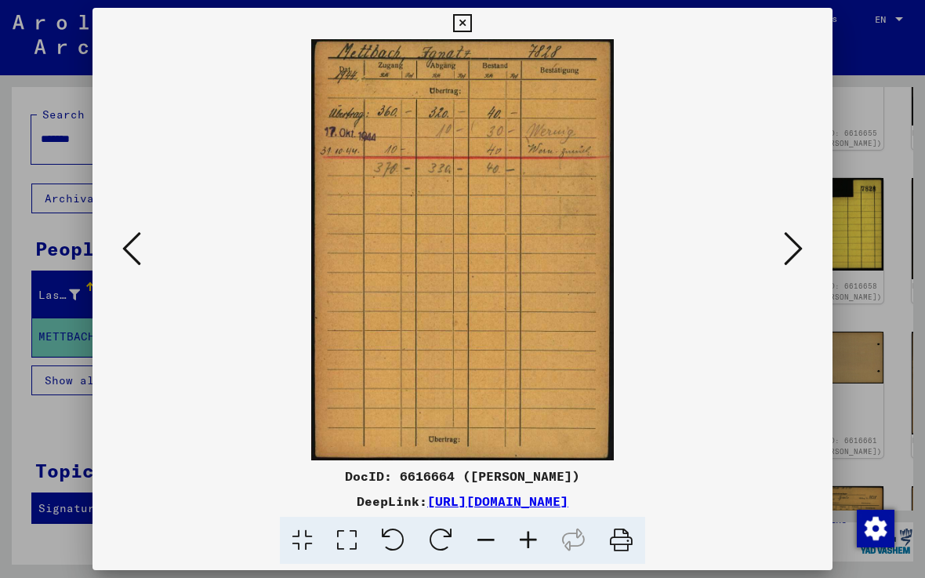
click at [471, 20] on icon at bounding box center [462, 23] width 18 height 19
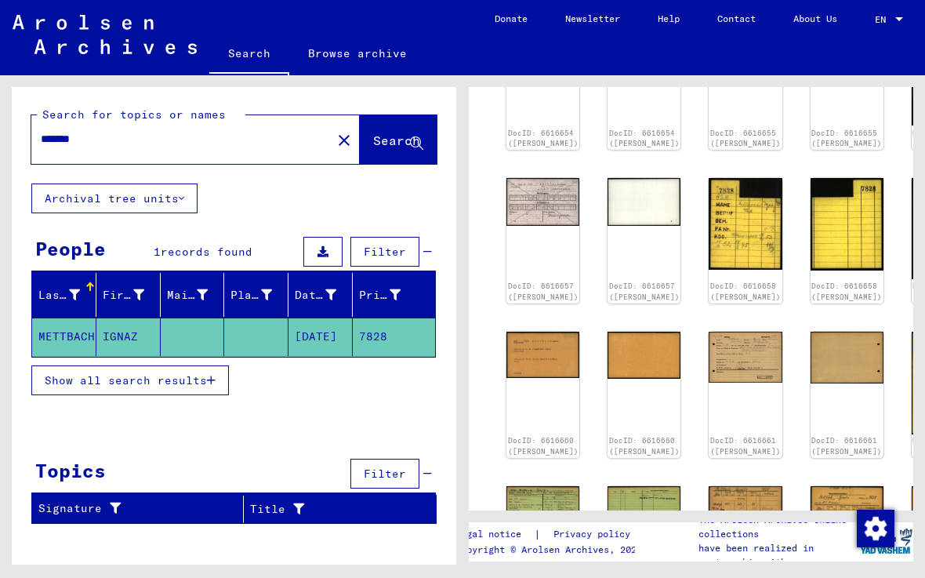
drag, startPoint x: 731, startPoint y: 433, endPoint x: 932, endPoint y: 393, distance: 204.6
drag, startPoint x: 815, startPoint y: 429, endPoint x: 934, endPoint y: 422, distance: 119.3
